Goal: Register for event/course

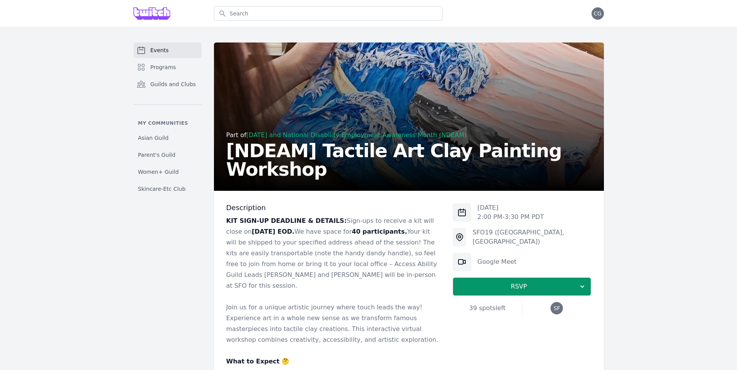
scroll to position [32, 0]
click at [564, 306] on img at bounding box center [562, 308] width 12 height 12
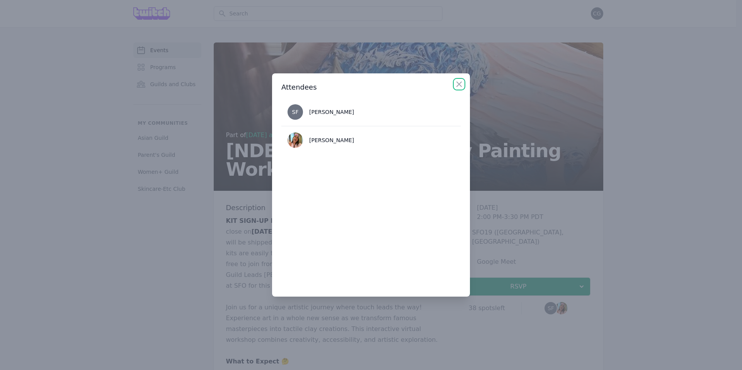
drag, startPoint x: 461, startPoint y: 84, endPoint x: 480, endPoint y: 73, distance: 21.8
click at [461, 84] on icon "button" at bounding box center [459, 84] width 9 height 9
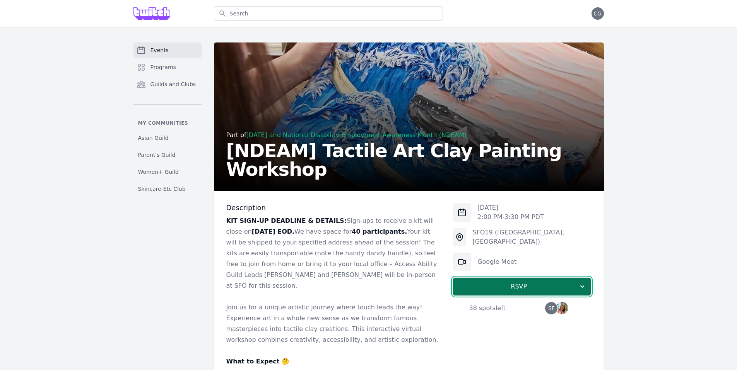
click at [512, 287] on span "RSVP" at bounding box center [518, 286] width 119 height 9
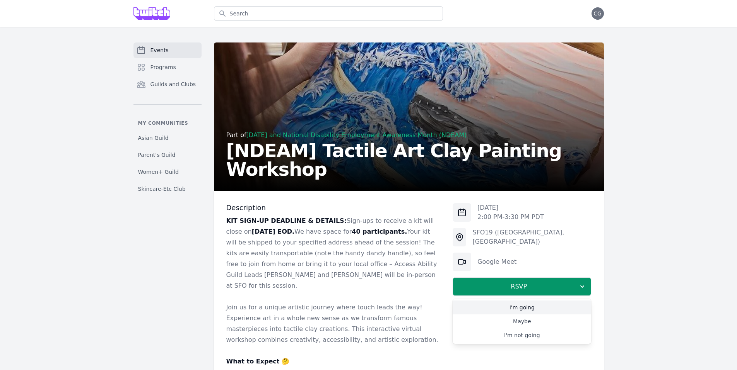
click at [519, 307] on link "I'm going" at bounding box center [521, 308] width 138 height 14
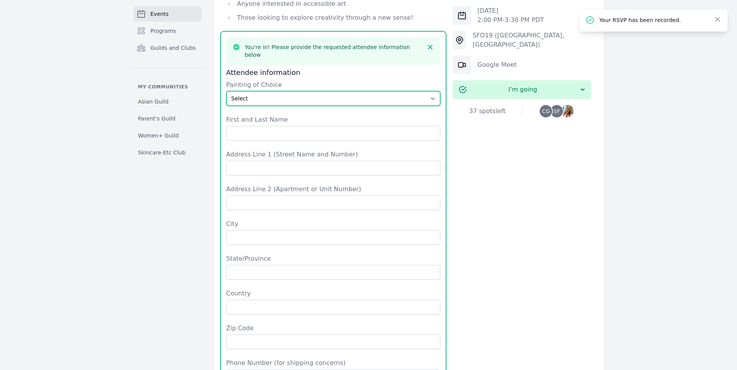
click at [268, 91] on select "Select The Great Wave off Kanagawa Starry Night Sunflowers The Kiss" at bounding box center [333, 98] width 214 height 15
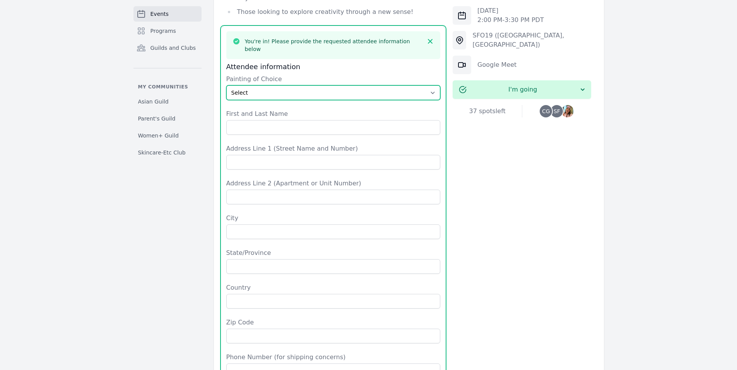
scroll to position [927, 0]
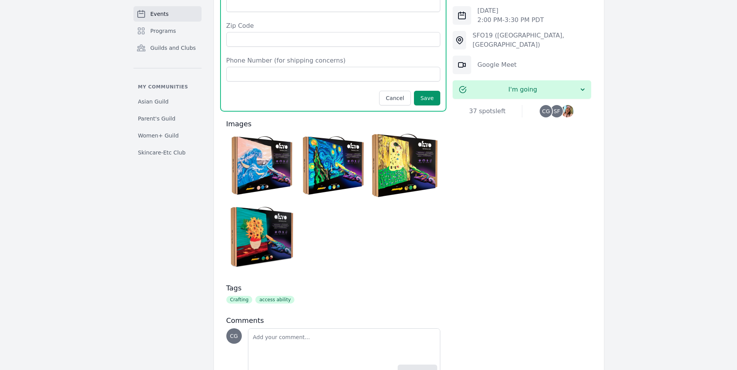
click at [265, 132] on img at bounding box center [262, 166] width 68 height 68
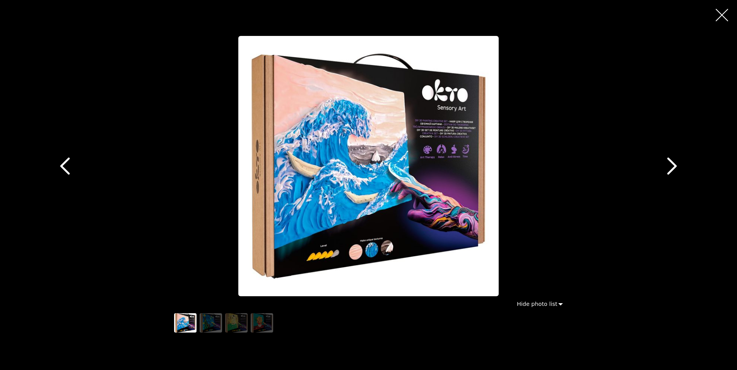
click at [679, 167] on icon "button" at bounding box center [671, 166] width 17 height 17
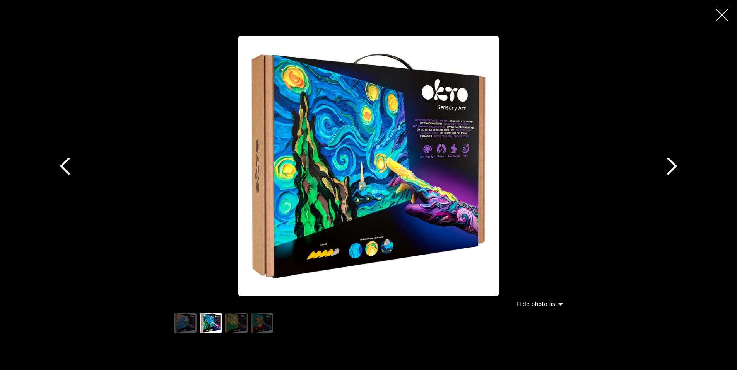
click at [678, 166] on icon "button" at bounding box center [671, 166] width 17 height 17
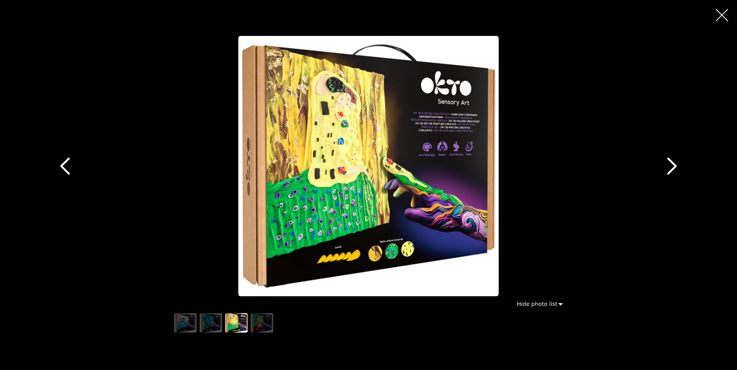
click at [678, 166] on icon "button" at bounding box center [671, 166] width 17 height 17
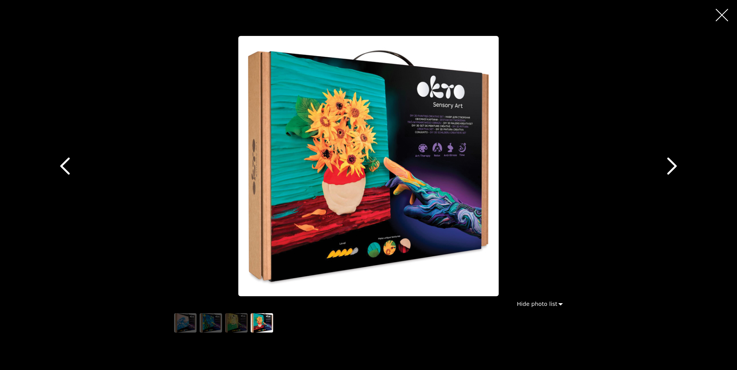
click at [722, 14] on icon "button" at bounding box center [721, 15] width 12 height 12
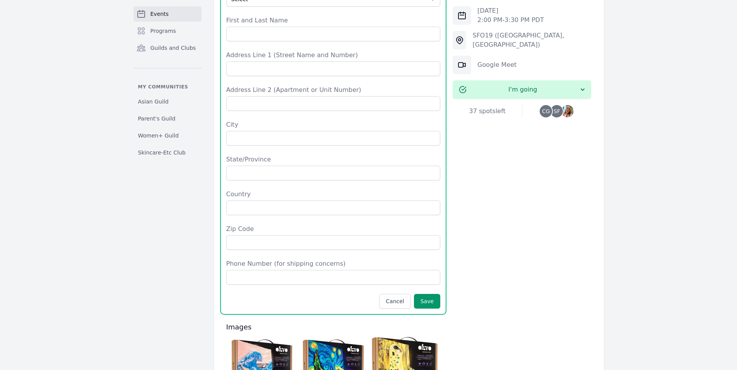
scroll to position [435, 0]
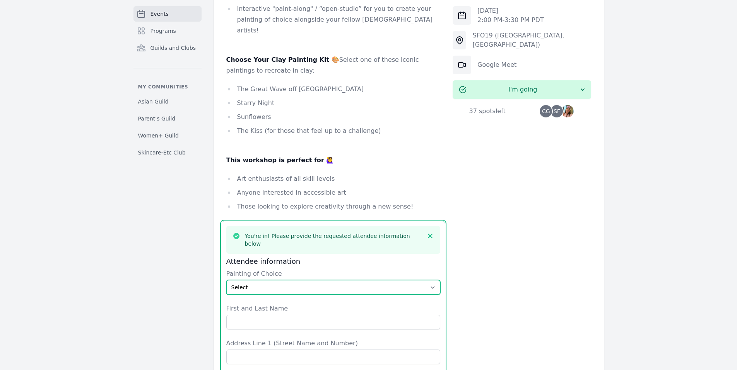
click at [319, 280] on select "Select The Great Wave off Kanagawa Starry Night Sunflowers The Kiss" at bounding box center [333, 287] width 214 height 15
select select "Starry Night"
click at [226, 280] on select "Select The Great Wave off Kanagawa Starry Night Sunflowers The Kiss" at bounding box center [333, 287] width 214 height 15
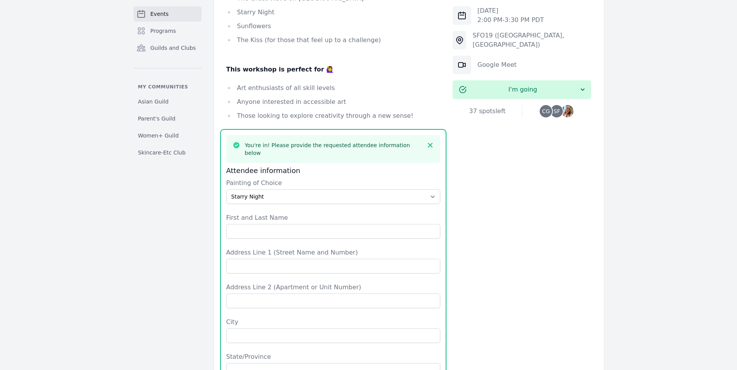
click at [285, 213] on label "First and Last Name" at bounding box center [333, 217] width 214 height 9
click at [285, 224] on input "First and Last Name" at bounding box center [333, 231] width 214 height 15
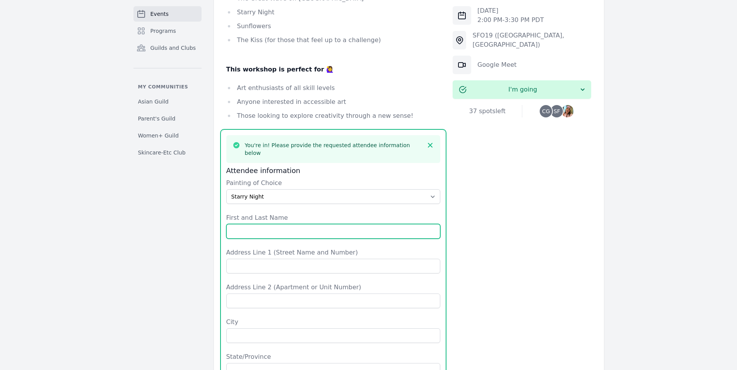
click at [292, 224] on input "First and Last Name" at bounding box center [333, 231] width 214 height 15
type input "X"
type input "Cassie Gong"
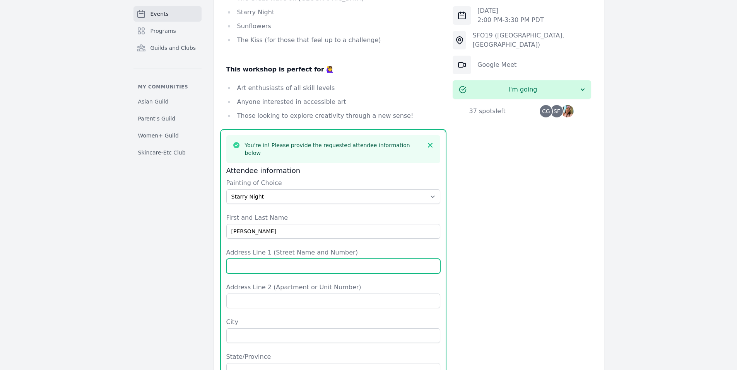
click at [277, 259] on input "Address Line 1 (Street Name and Number)" at bounding box center [333, 266] width 214 height 15
type input "17523 Pine Cone Ct"
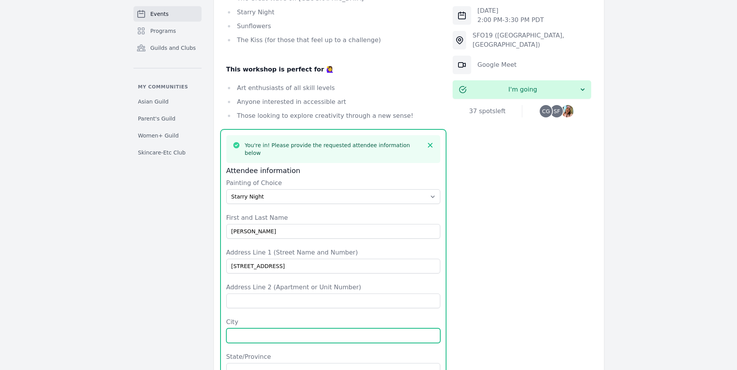
type input "Monte Sereno"
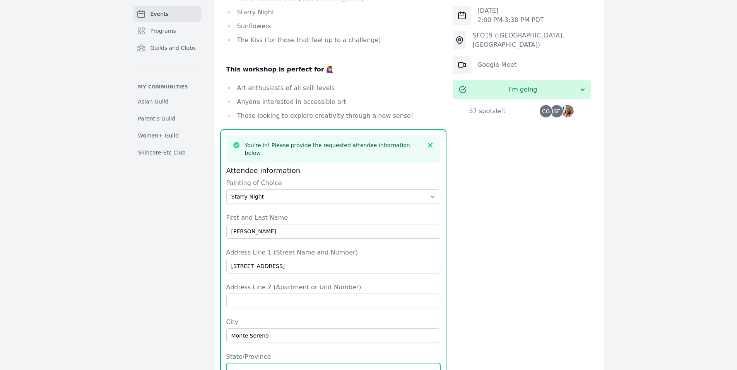
type input "CA"
type input "United States"
type input "95030"
type input "8058953378"
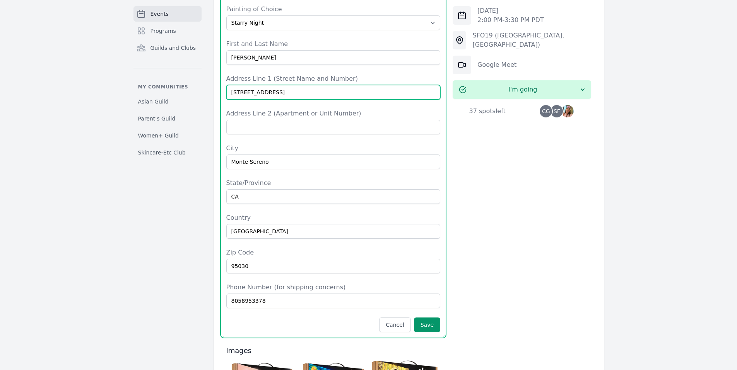
scroll to position [779, 0]
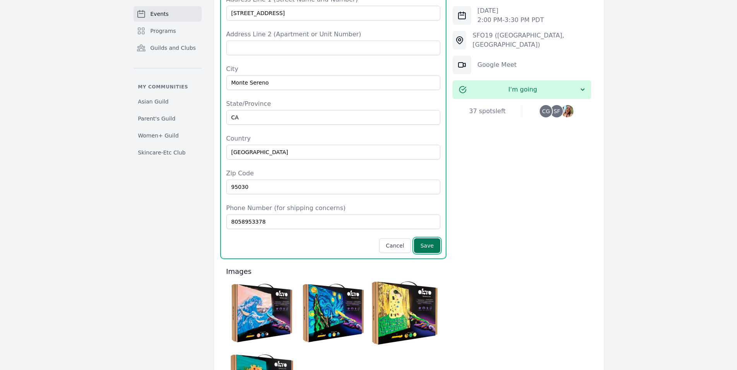
click at [435, 239] on button "Save" at bounding box center [427, 246] width 26 height 15
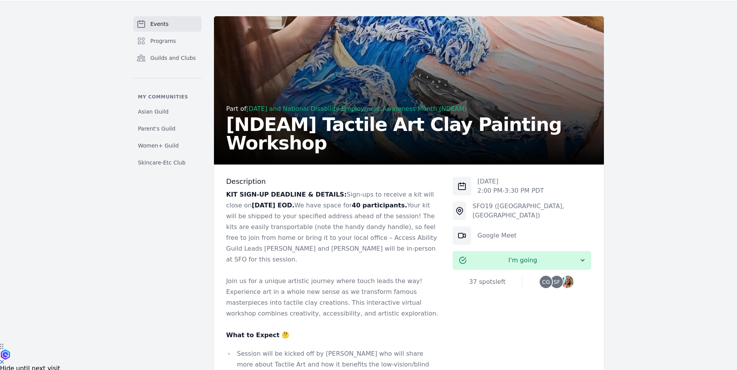
scroll to position [0, 0]
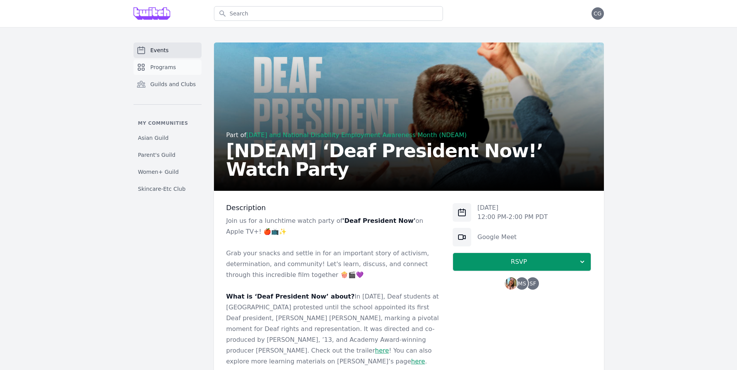
click at [166, 68] on span "Programs" at bounding box center [163, 67] width 26 height 8
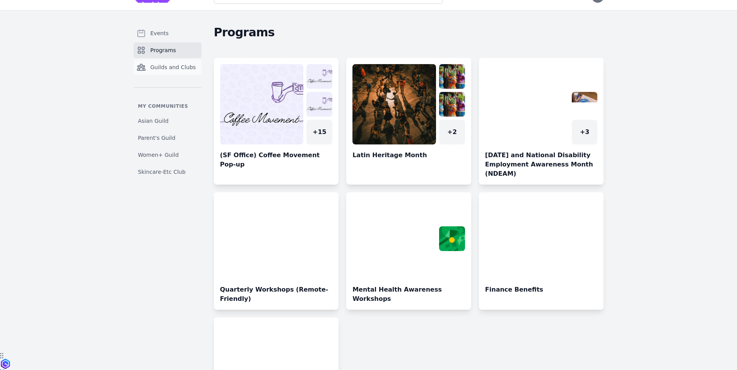
scroll to position [53, 0]
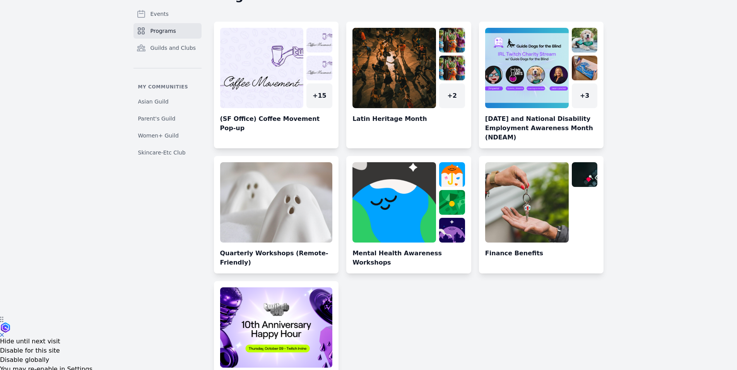
click at [547, 61] on link at bounding box center [541, 88] width 125 height 121
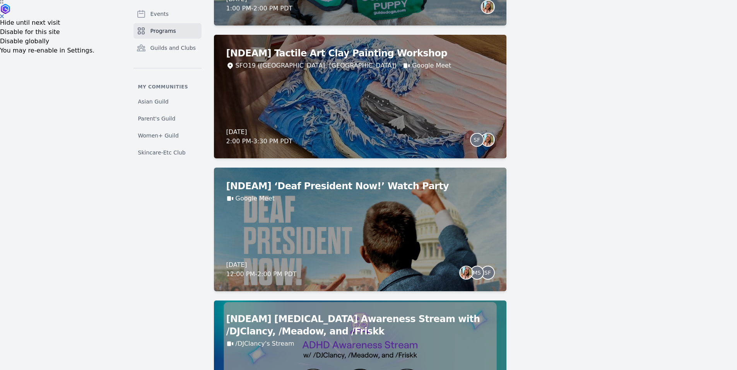
scroll to position [591, 0]
